Goal: Information Seeking & Learning: Learn about a topic

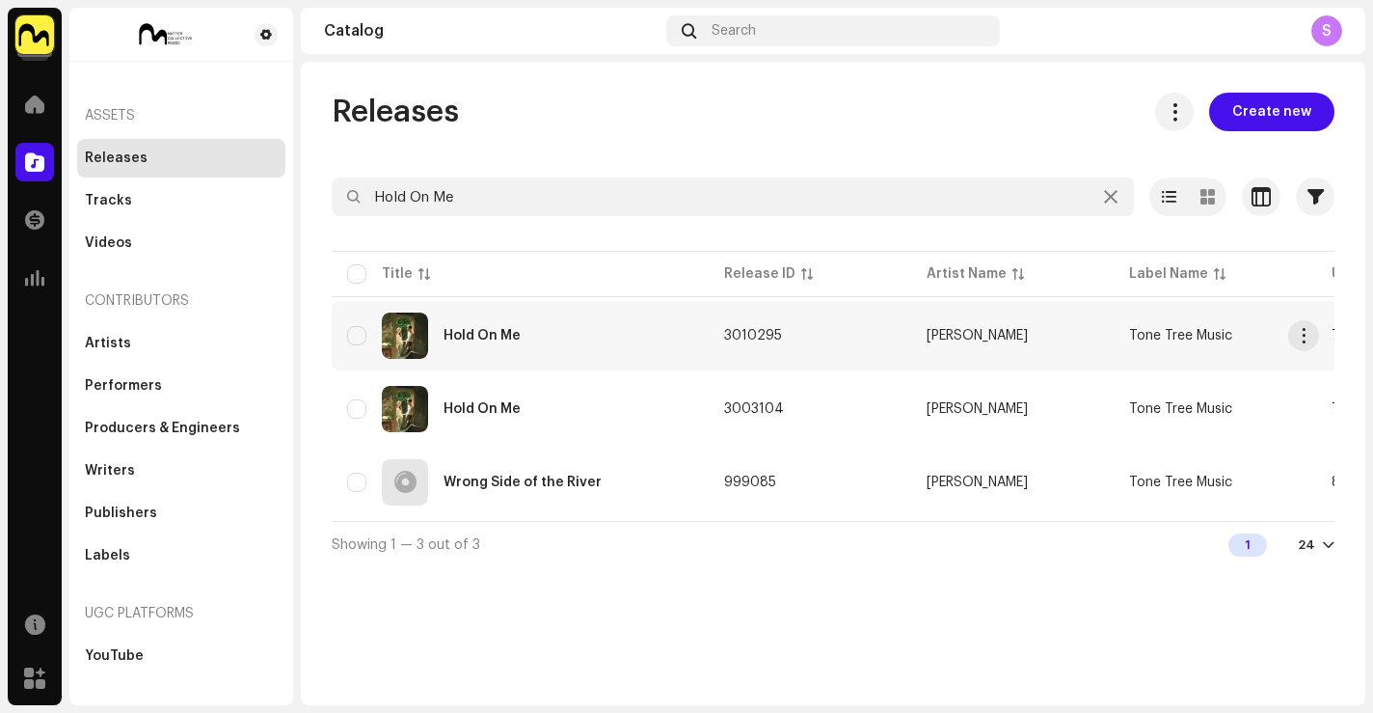
click at [566, 352] on div "Hold On Me" at bounding box center [520, 335] width 346 height 46
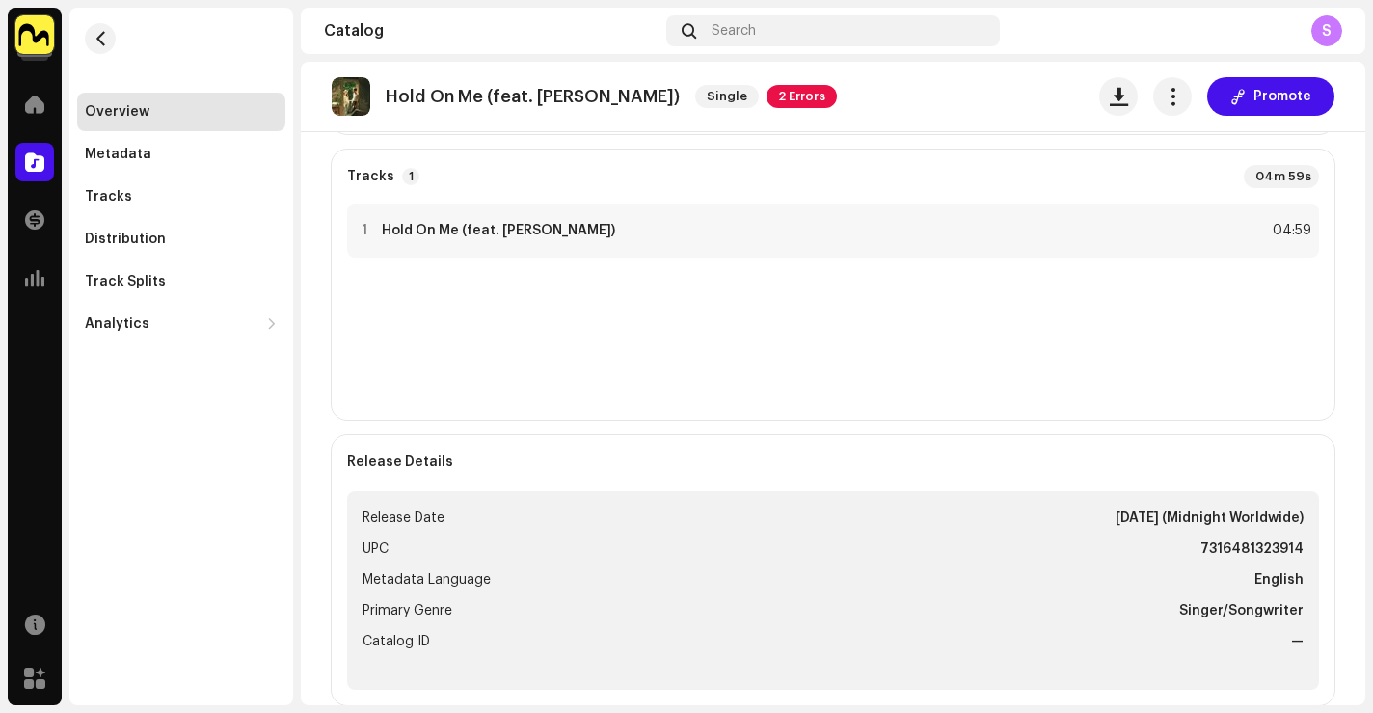
scroll to position [361, 0]
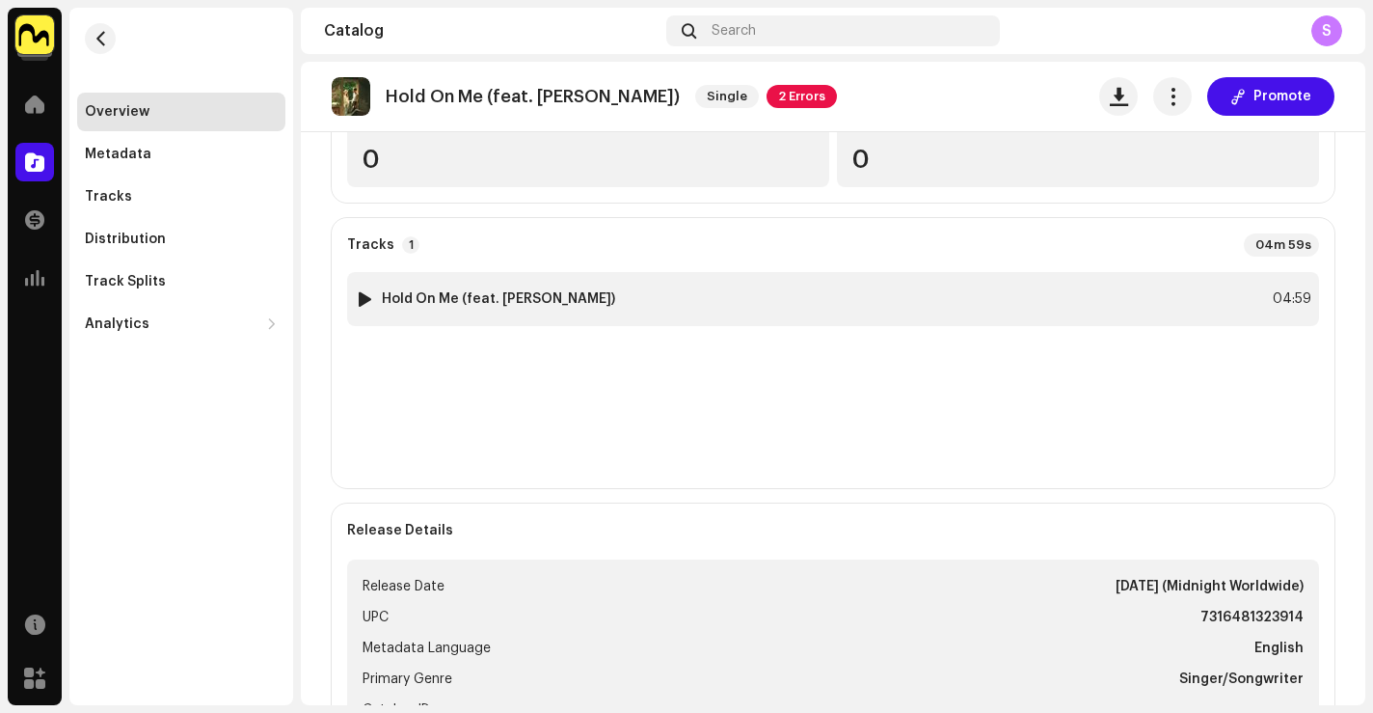
click at [757, 302] on div "1 Hold On Me (feat. [PERSON_NAME]) 04:59" at bounding box center [833, 299] width 972 height 54
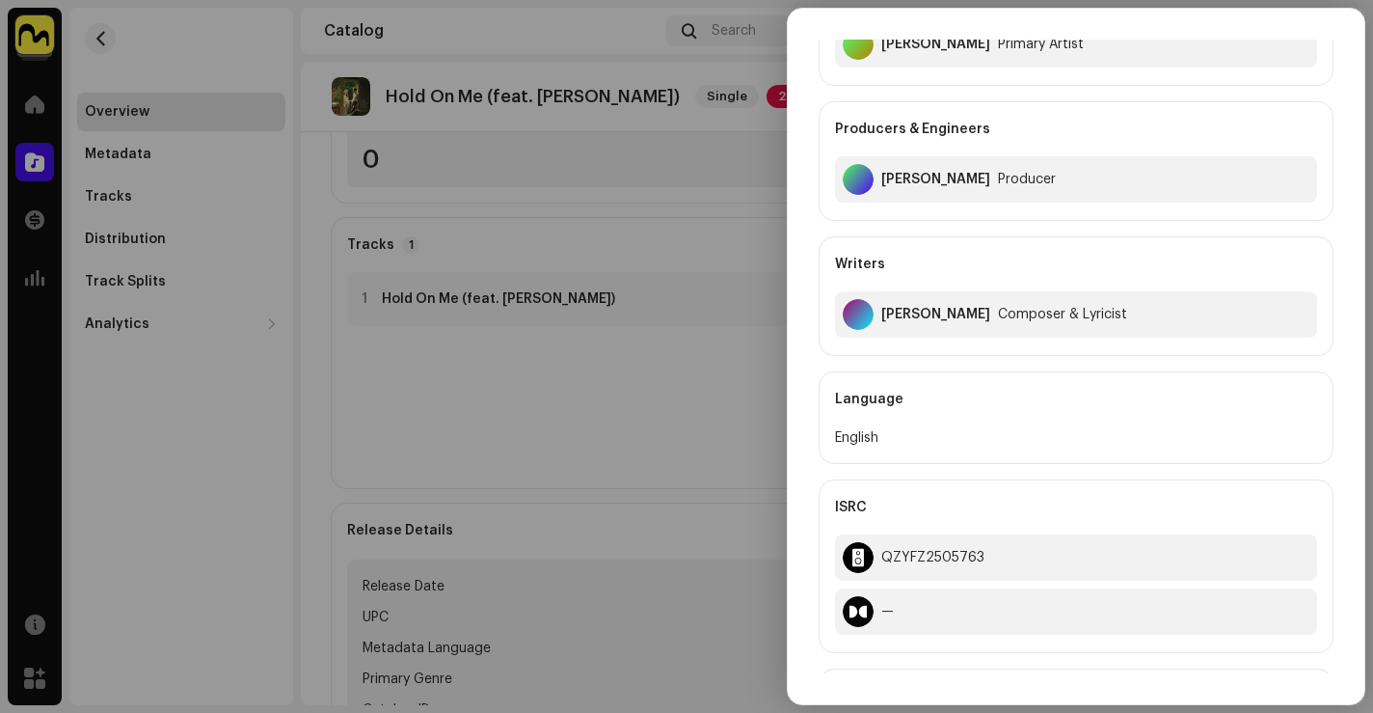
scroll to position [341, 0]
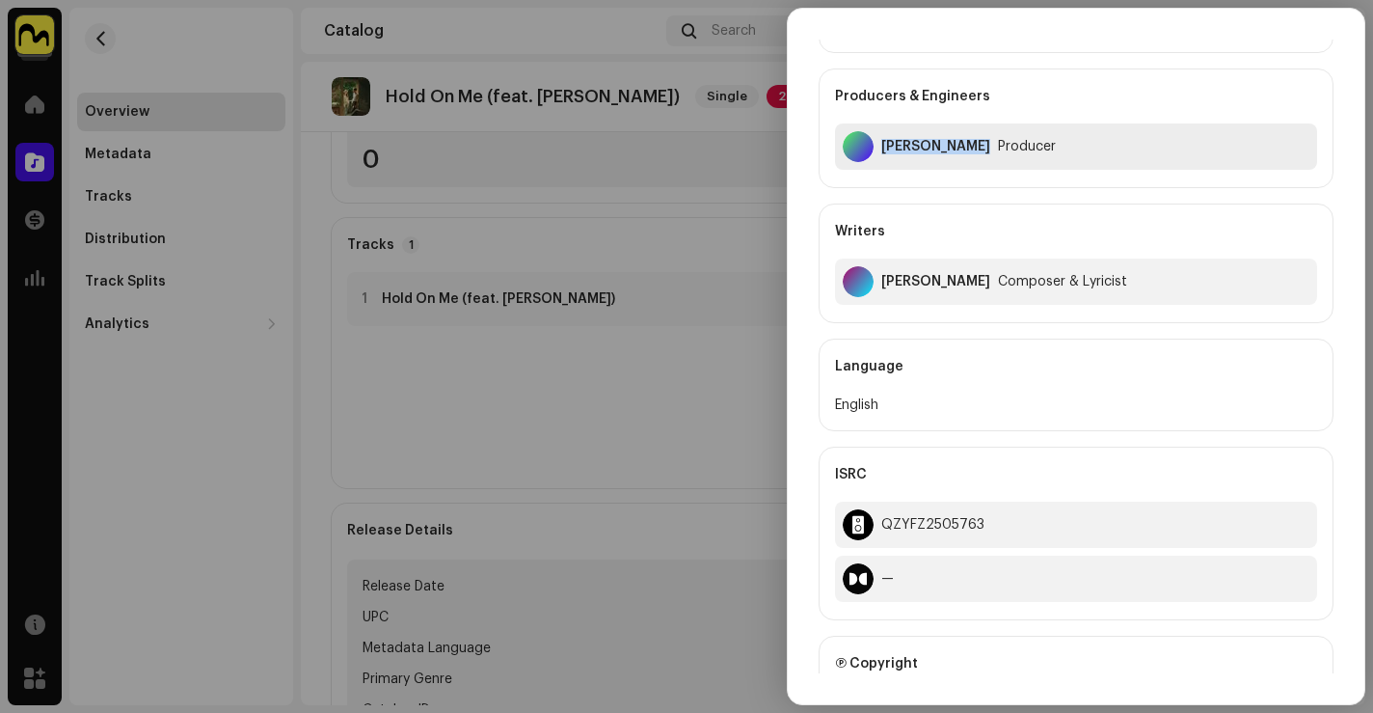
drag, startPoint x: 963, startPoint y: 142, endPoint x: 877, endPoint y: 148, distance: 87.0
click at [877, 148] on div "[PERSON_NAME] Producer" at bounding box center [1076, 146] width 482 height 46
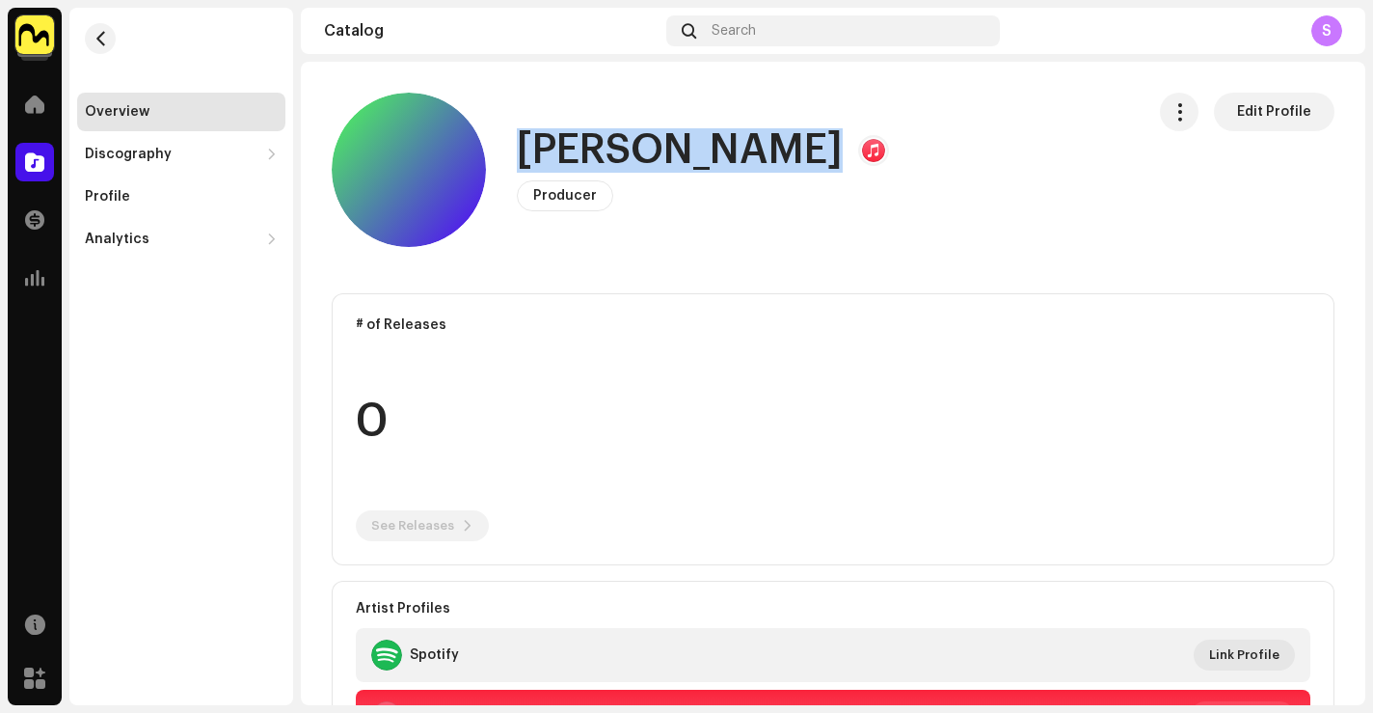
drag, startPoint x: 775, startPoint y: 153, endPoint x: 505, endPoint y: 153, distance: 270.0
click at [505, 153] on div "[PERSON_NAME] Producer Edit Profile" at bounding box center [731, 170] width 798 height 154
copy h1 "[PERSON_NAME]"
click at [105, 41] on span "button" at bounding box center [101, 38] width 14 height 15
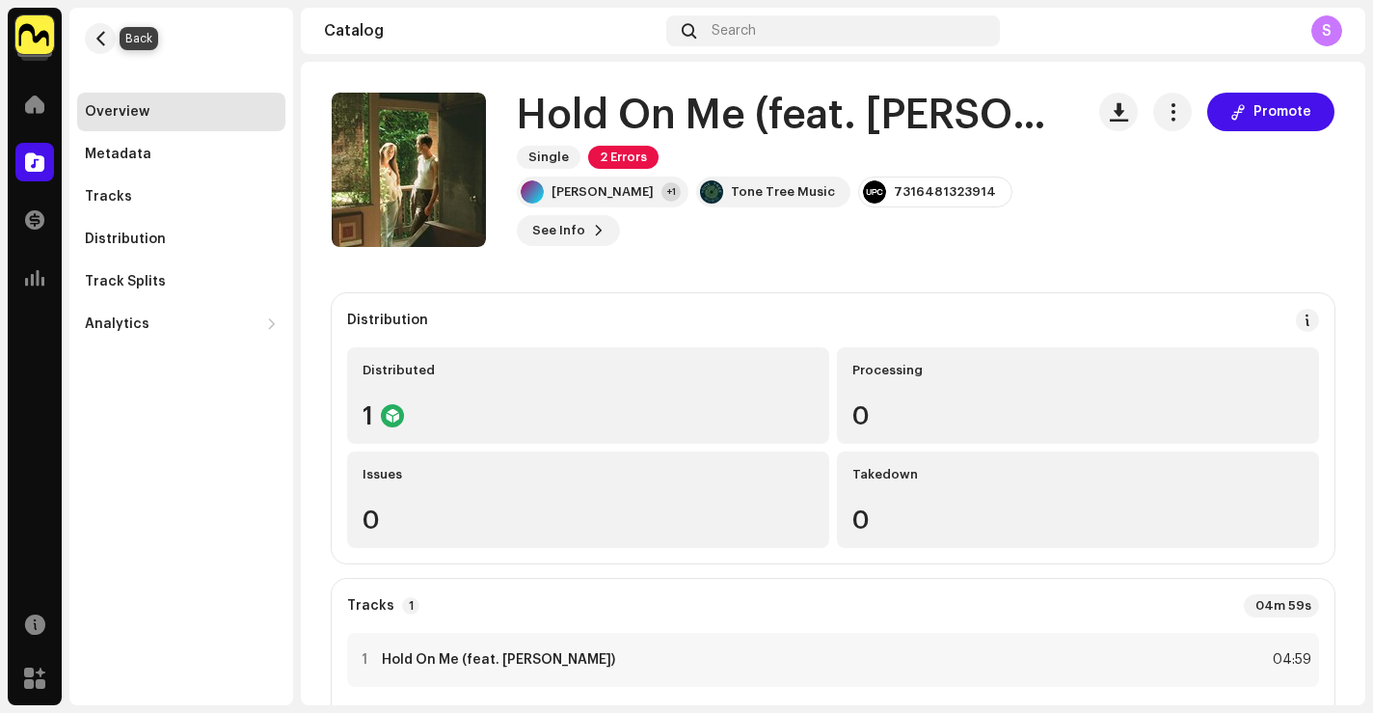
click at [104, 41] on span "button" at bounding box center [101, 38] width 14 height 15
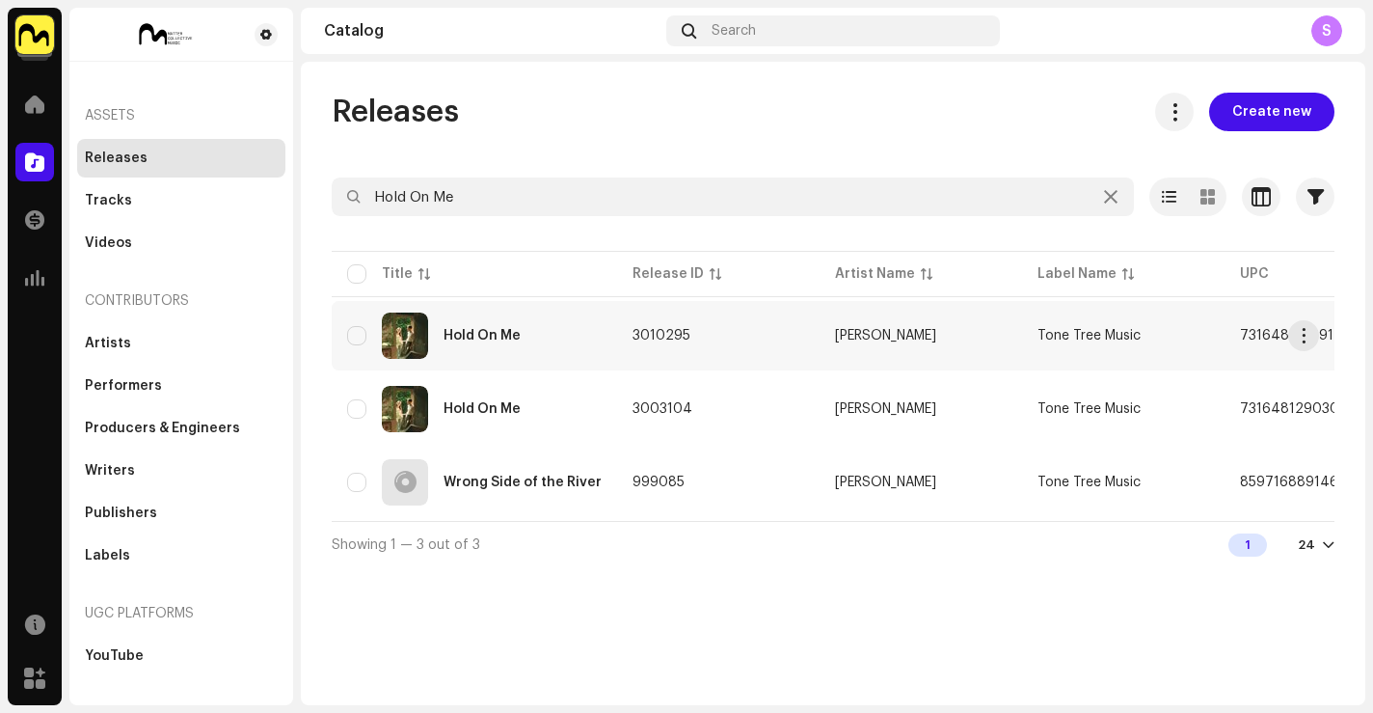
click at [481, 334] on div "Hold On Me" at bounding box center [482, 336] width 77 height 14
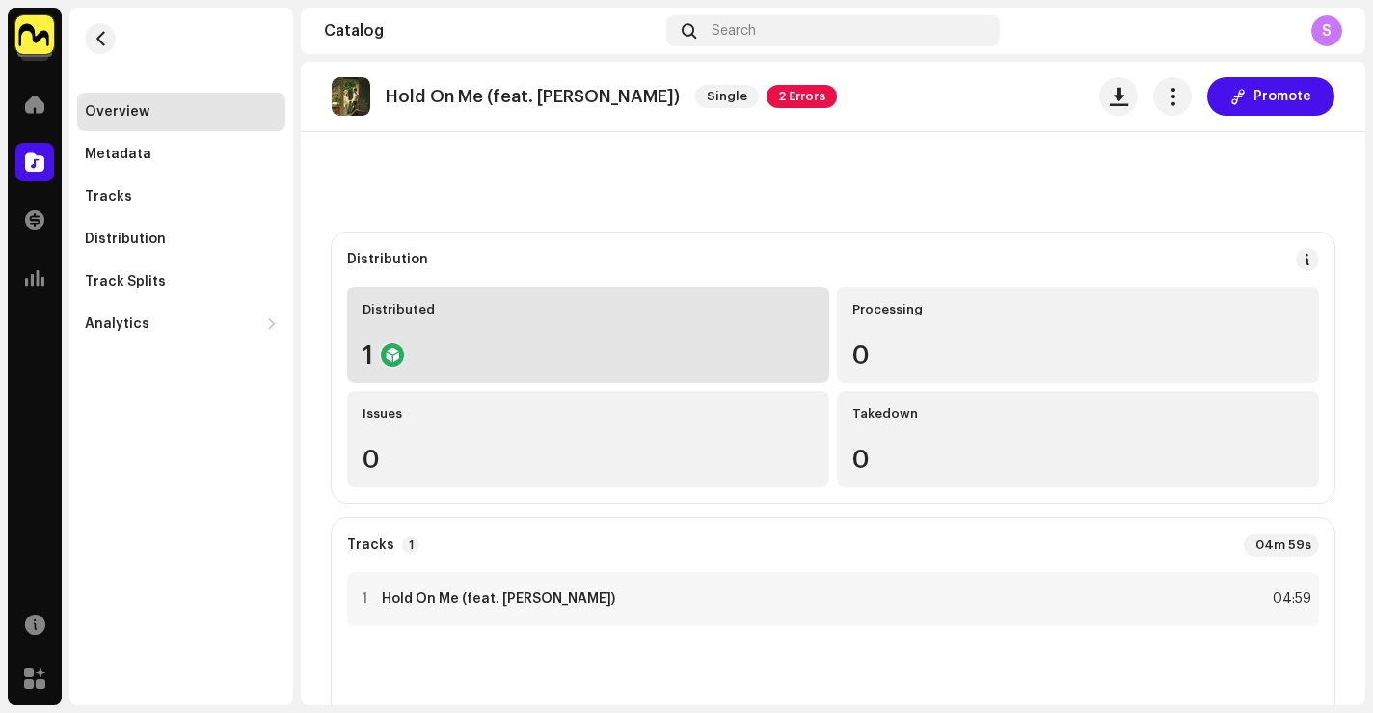
scroll to position [297, 0]
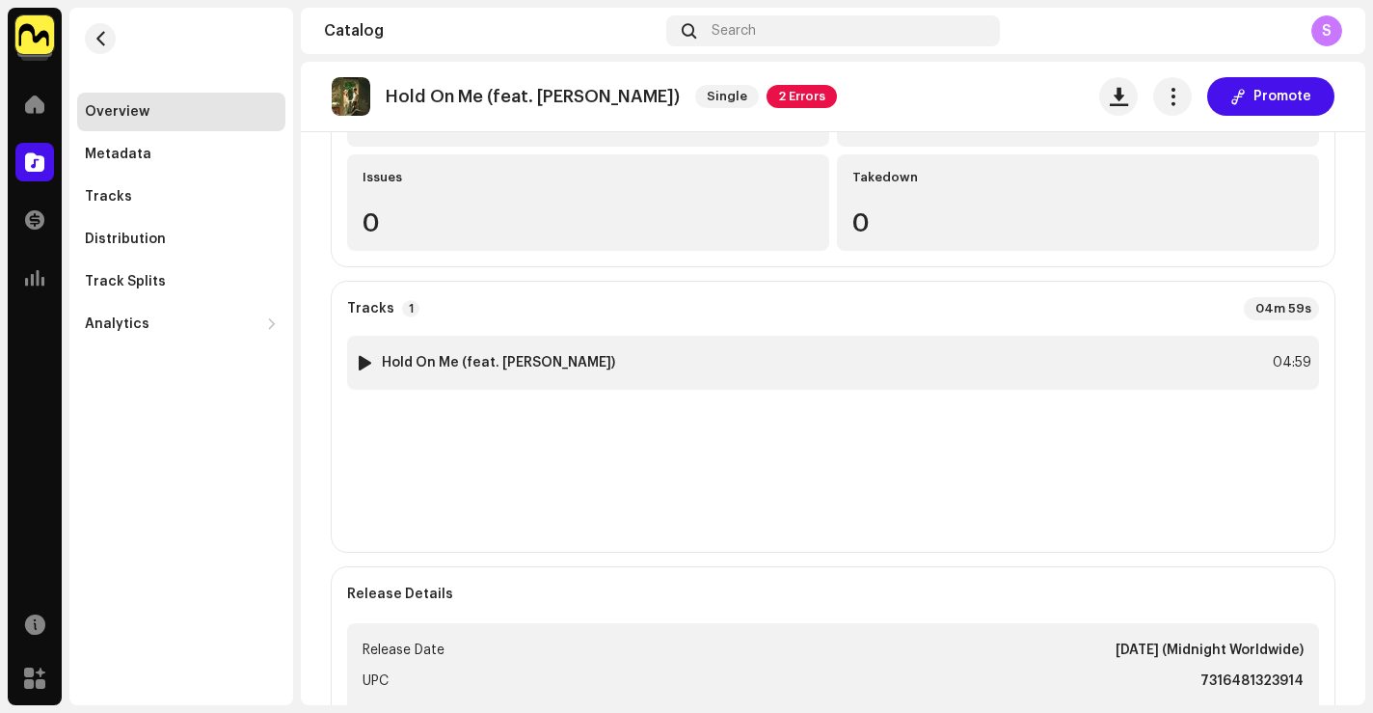
click at [602, 351] on div "1 Hold On Me (feat. [PERSON_NAME]) 04:59" at bounding box center [833, 363] width 972 height 54
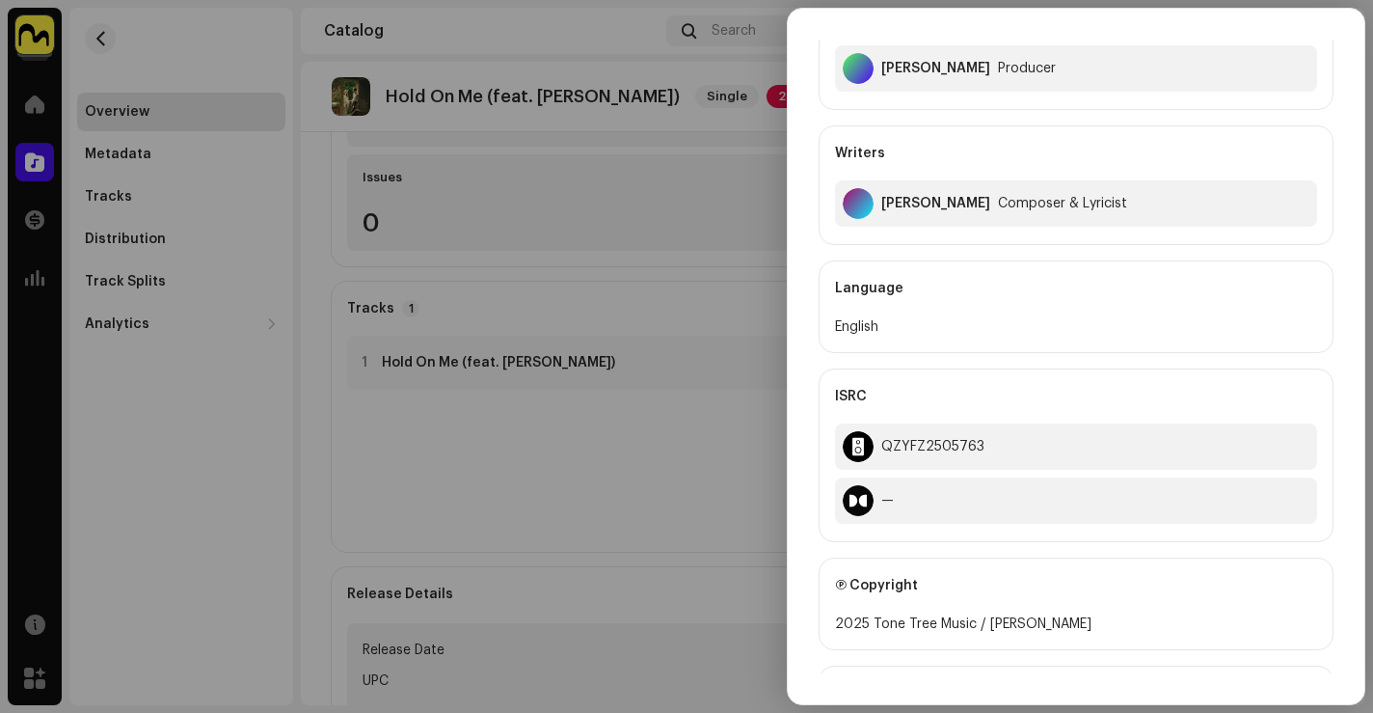
scroll to position [421, 0]
click at [307, 55] on div at bounding box center [686, 356] width 1373 height 713
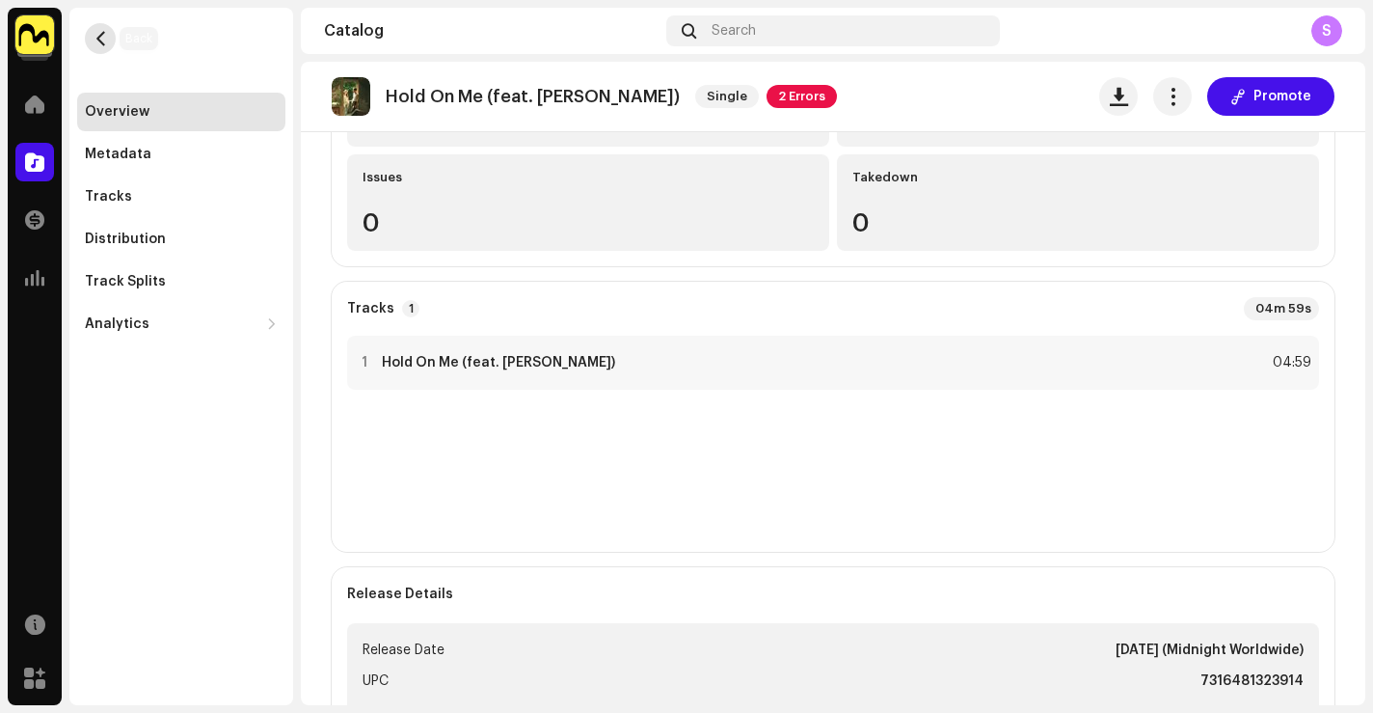
click at [110, 44] on button "button" at bounding box center [100, 38] width 31 height 31
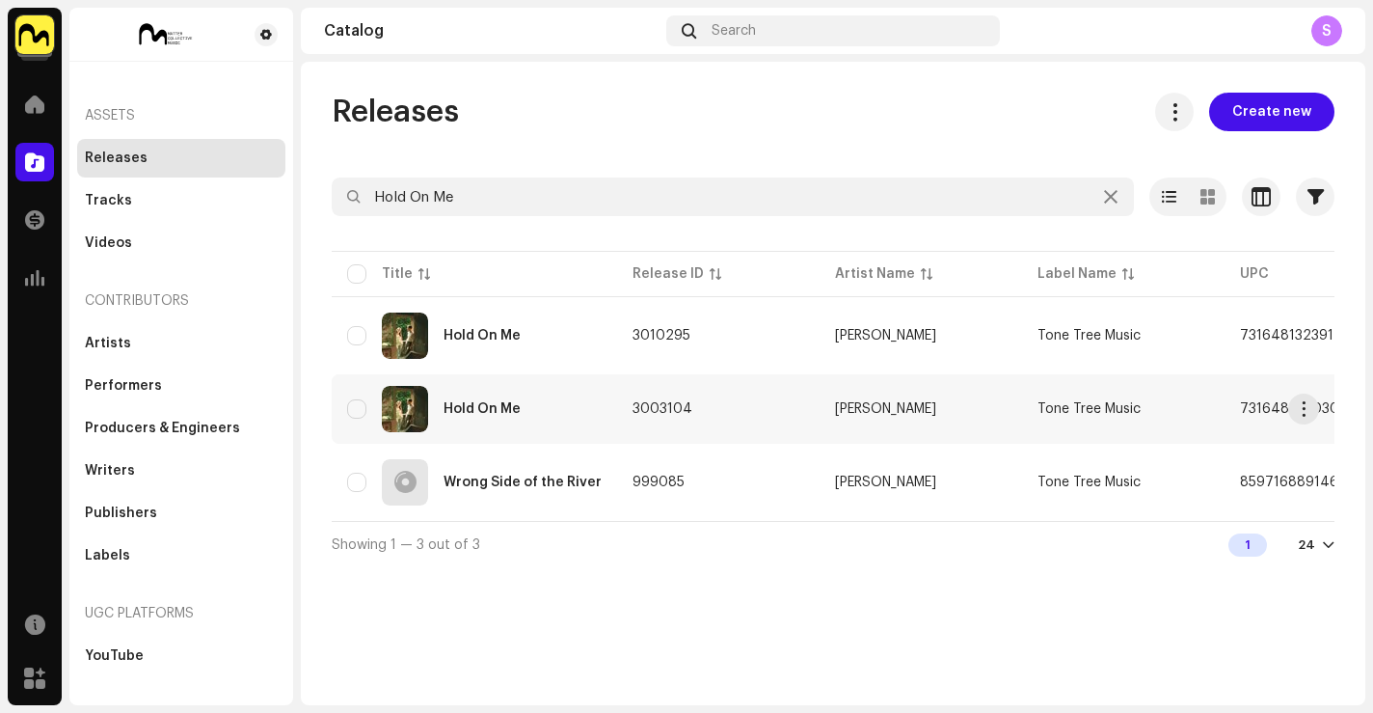
click at [468, 391] on div "Hold On Me" at bounding box center [474, 409] width 255 height 46
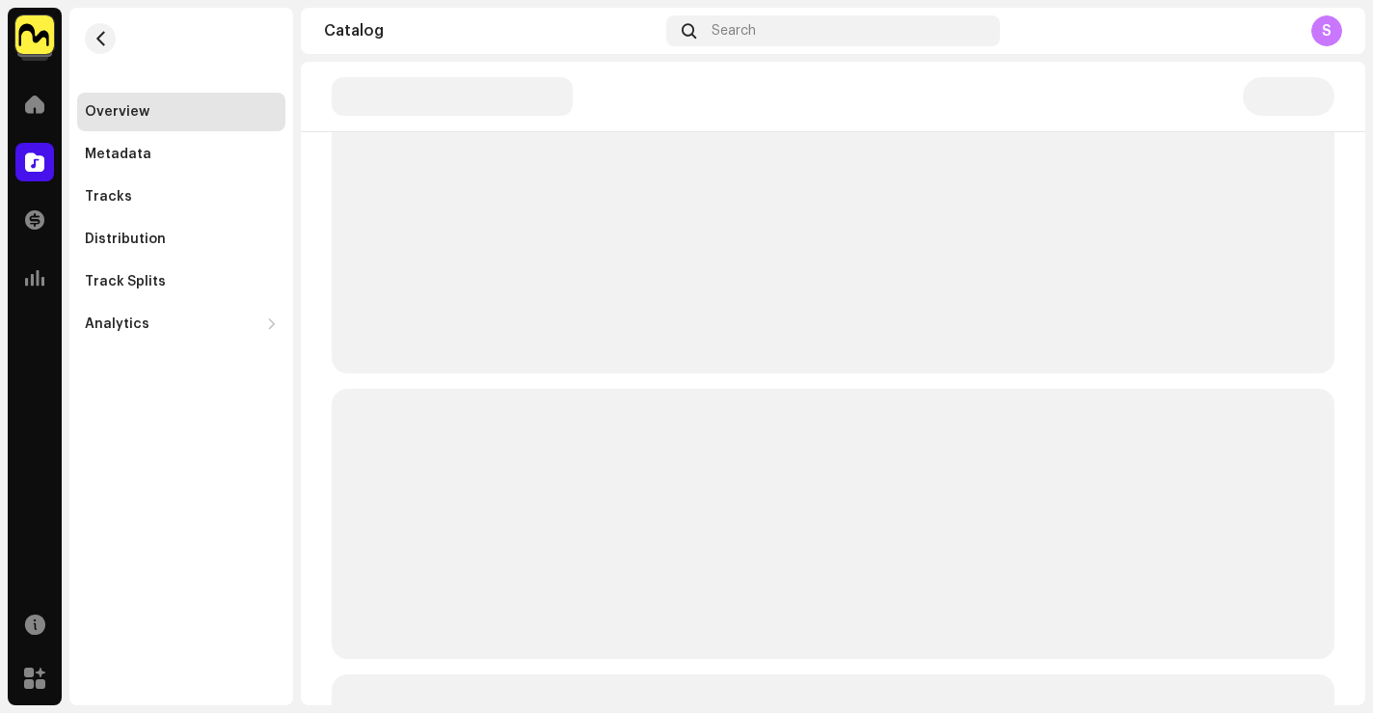
scroll to position [300, 0]
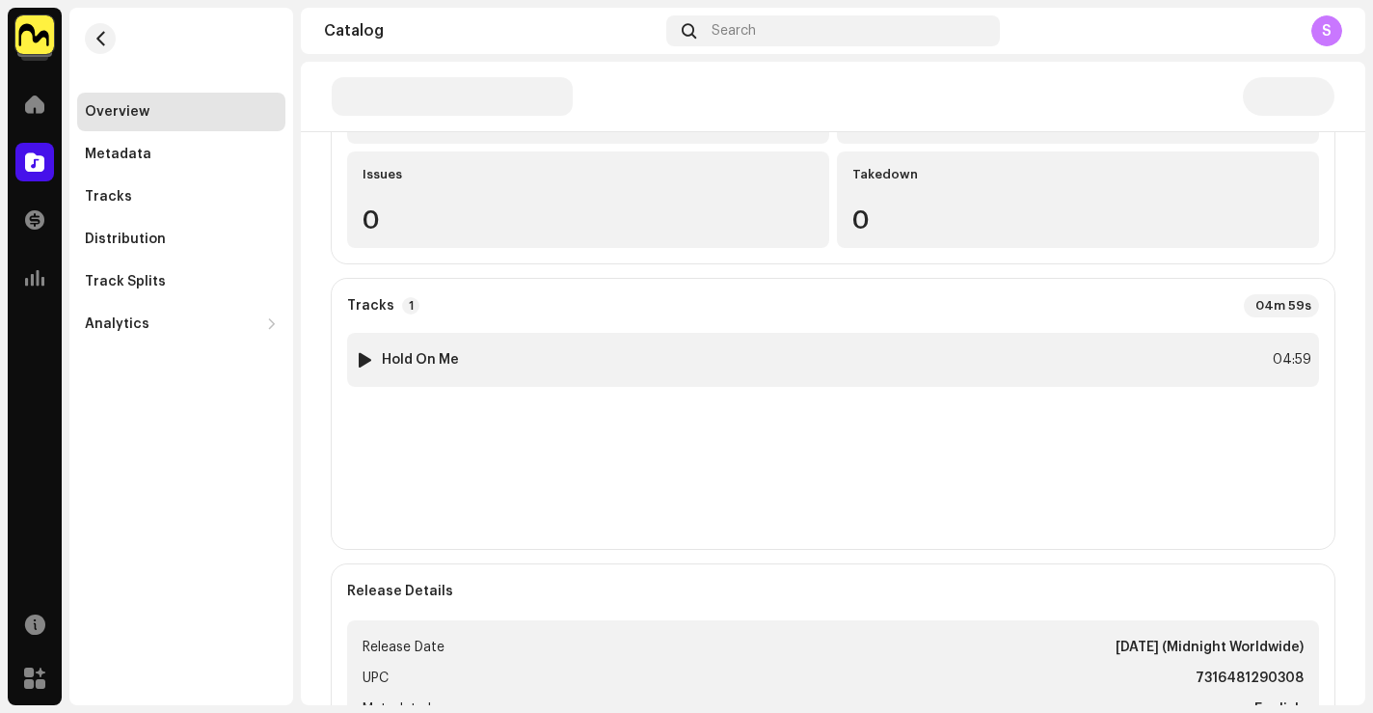
click at [517, 341] on div "1 Hold On Me 04:59" at bounding box center [833, 360] width 972 height 54
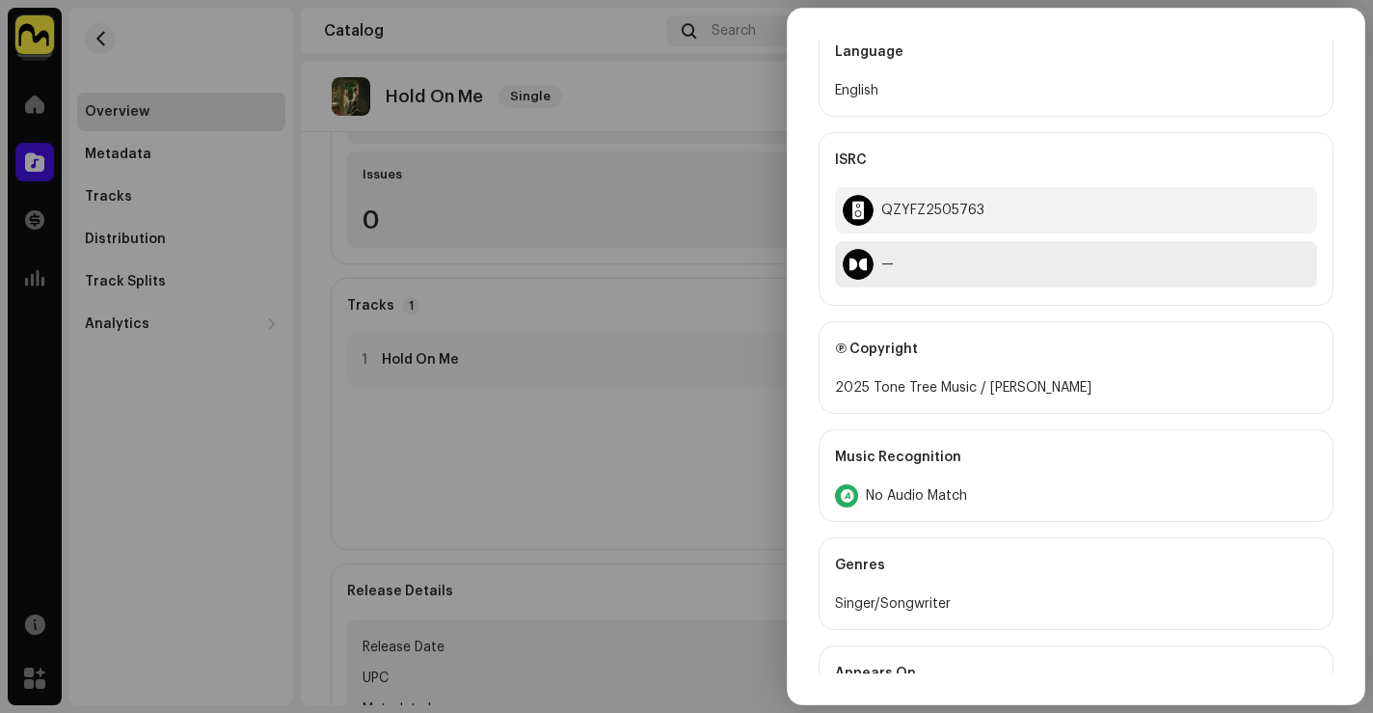
scroll to position [747, 0]
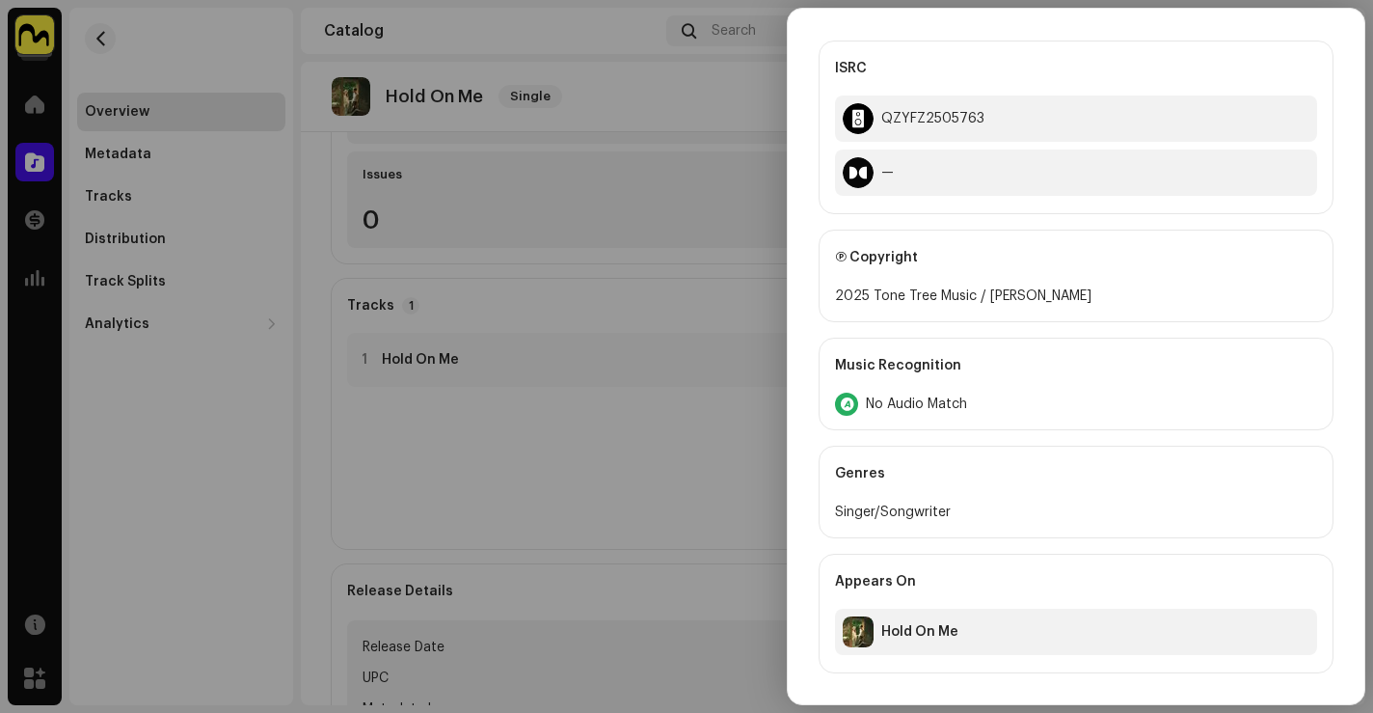
click at [399, 331] on div at bounding box center [686, 356] width 1373 height 713
